Goal: Task Accomplishment & Management: Manage account settings

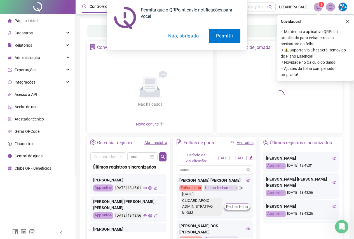
click at [176, 35] on button "Não, obrigado" at bounding box center [183, 36] width 44 height 14
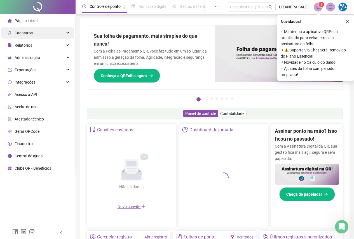
click at [28, 36] on span "Cadastros" at bounding box center [20, 32] width 25 height 11
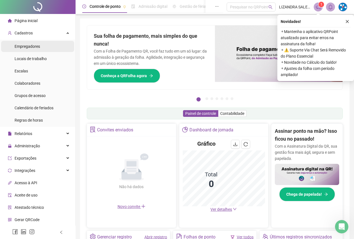
click at [20, 46] on span "Empregadores" at bounding box center [27, 46] width 25 height 4
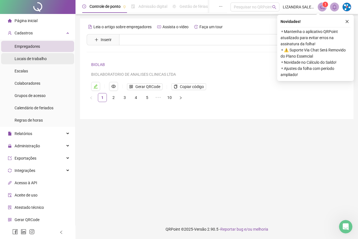
click at [31, 60] on span "Locais de trabalho" at bounding box center [31, 58] width 32 height 4
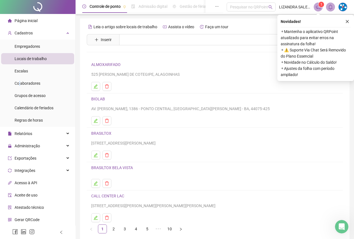
drag, startPoint x: 20, startPoint y: 82, endPoint x: 72, endPoint y: 166, distance: 99.7
click at [20, 81] on span "Colaboradores" at bounding box center [28, 83] width 26 height 4
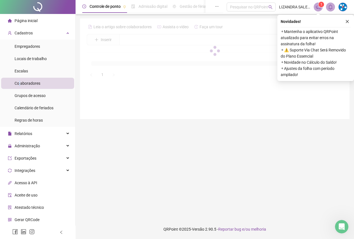
scroll to position [24, 0]
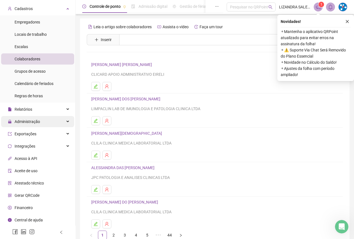
click at [21, 122] on span "Administração" at bounding box center [27, 121] width 25 height 4
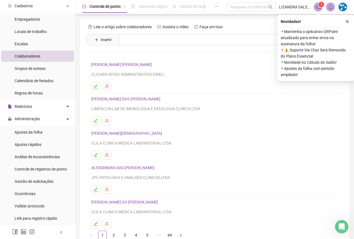
scroll to position [56, 0]
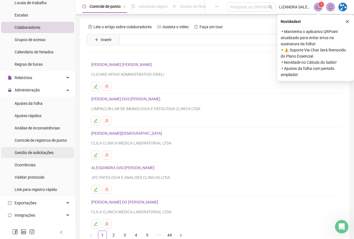
click at [28, 152] on span "Gestão de solicitações" at bounding box center [34, 152] width 39 height 4
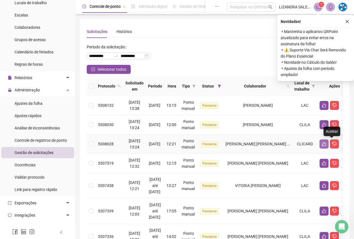
click at [328, 144] on button "button" at bounding box center [323, 144] width 9 height 9
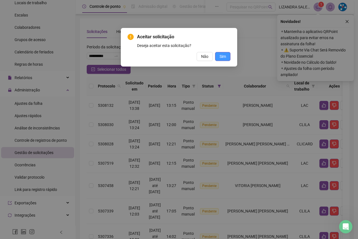
click at [220, 57] on span "Sim" at bounding box center [222, 56] width 6 height 6
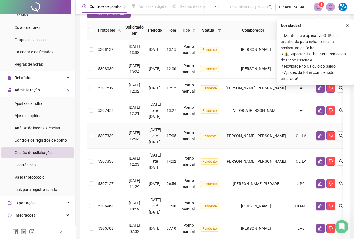
scroll to position [106, 0]
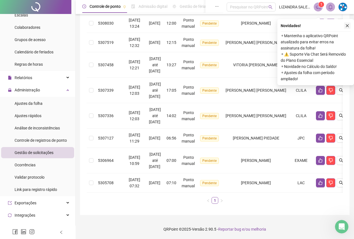
click at [346, 22] on button "button" at bounding box center [347, 25] width 7 height 7
